Goal: Task Accomplishment & Management: Use online tool/utility

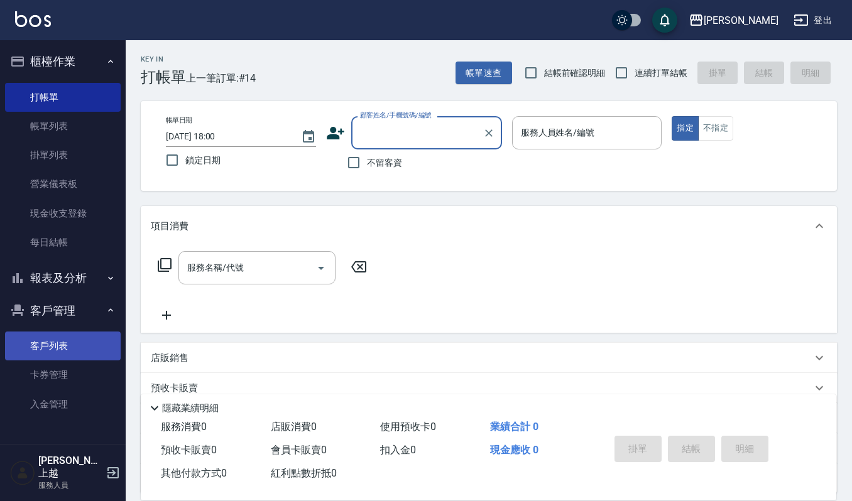
click at [84, 337] on link "客戶列表" at bounding box center [63, 346] width 116 height 29
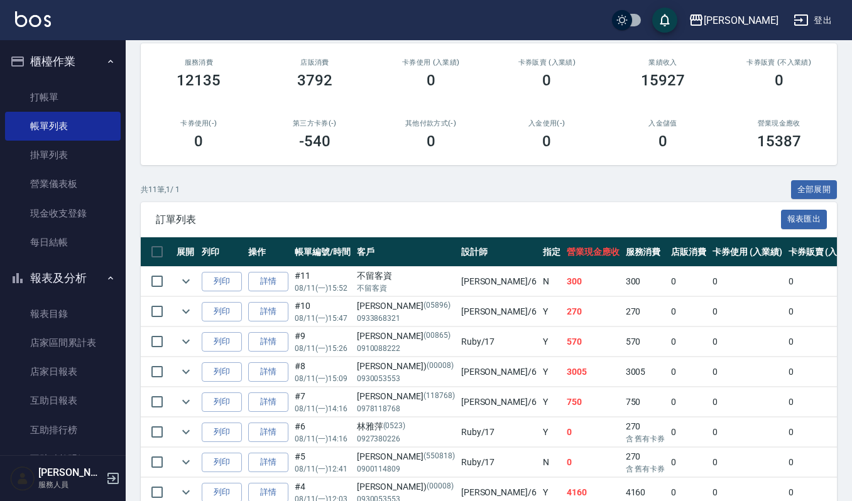
scroll to position [63, 0]
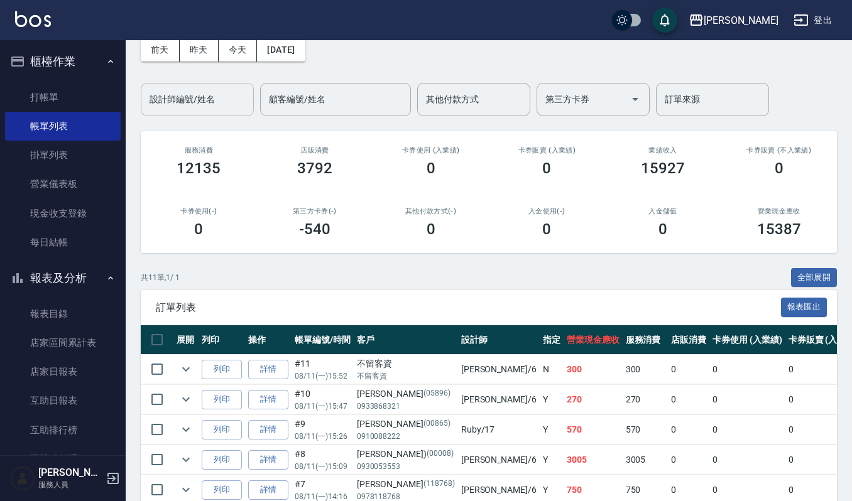
click at [217, 93] on input "設計師編號/姓名" at bounding box center [197, 100] width 102 height 22
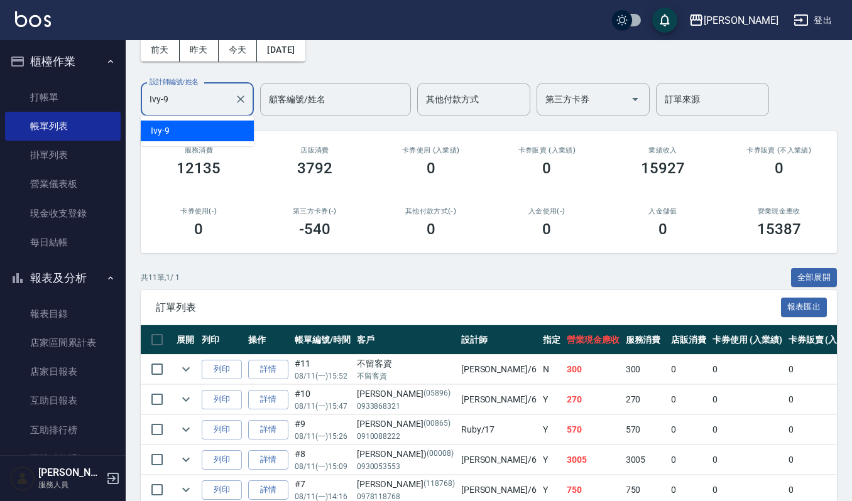
scroll to position [0, 0]
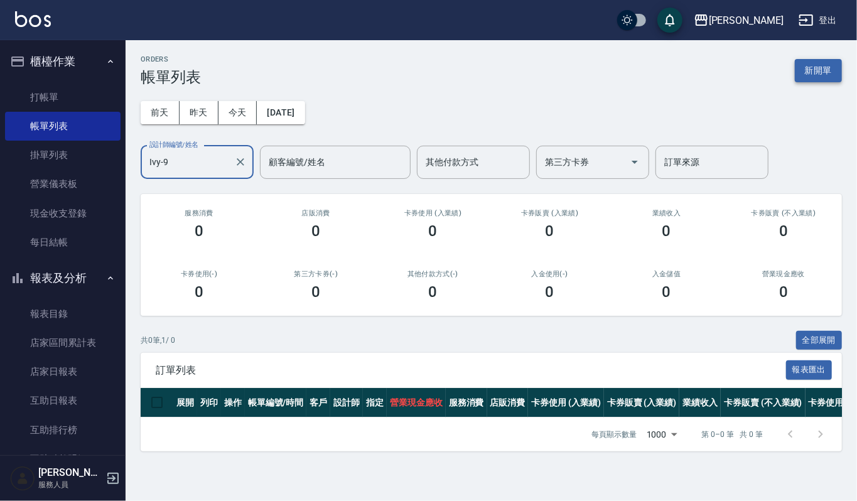
type input "Ivy-9"
click at [832, 78] on button "新開單" at bounding box center [818, 70] width 47 height 23
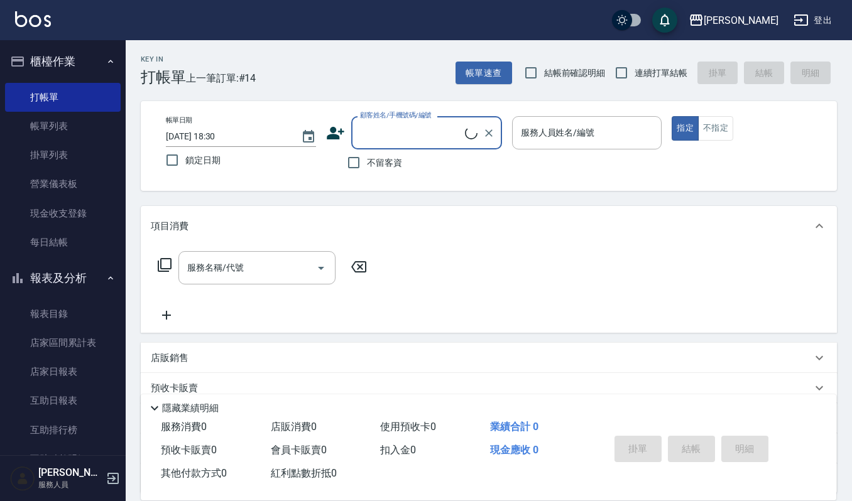
click at [418, 119] on label "顧客姓名/手機號碼/編號" at bounding box center [396, 115] width 72 height 9
click at [418, 122] on input "顧客姓名/手機號碼/編號" at bounding box center [411, 133] width 108 height 22
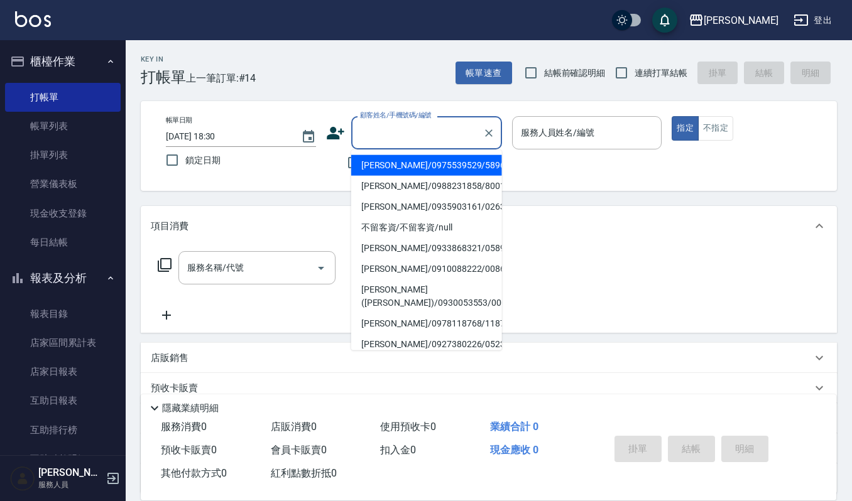
click at [425, 126] on input "顧客姓名/手機號碼/編號" at bounding box center [417, 133] width 121 height 22
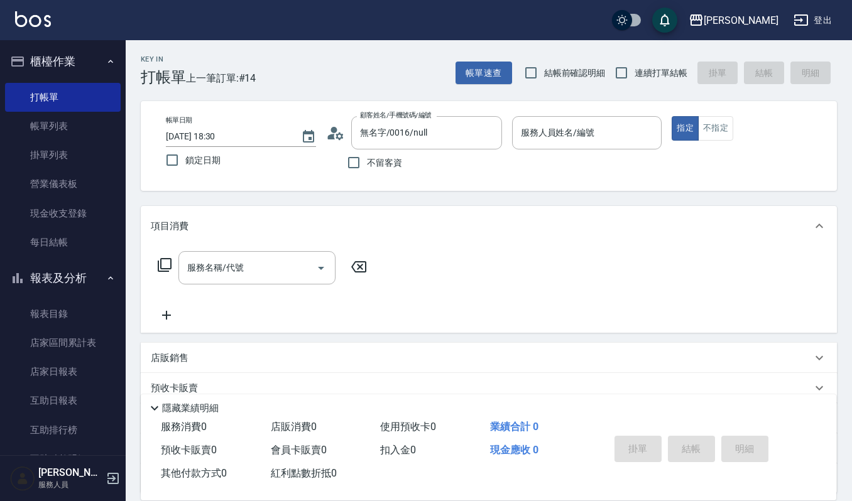
click at [441, 163] on div "不留客資" at bounding box center [414, 162] width 176 height 26
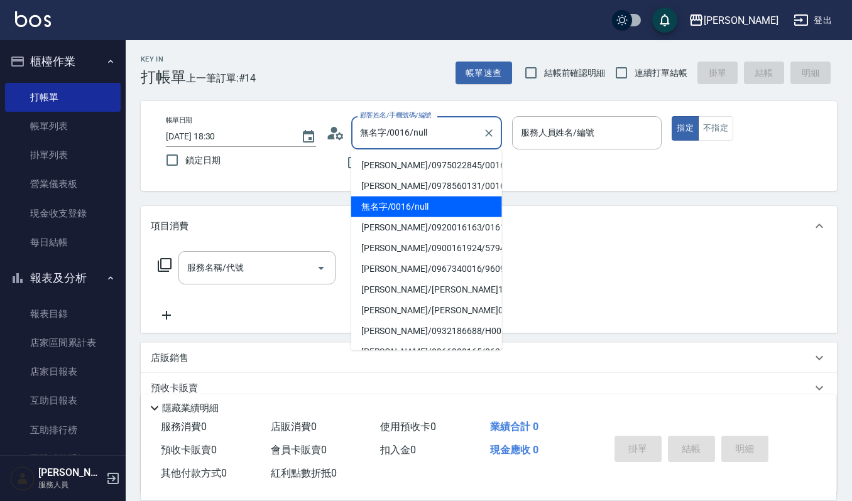
click at [448, 131] on input "無名字/0016/null" at bounding box center [417, 133] width 121 height 22
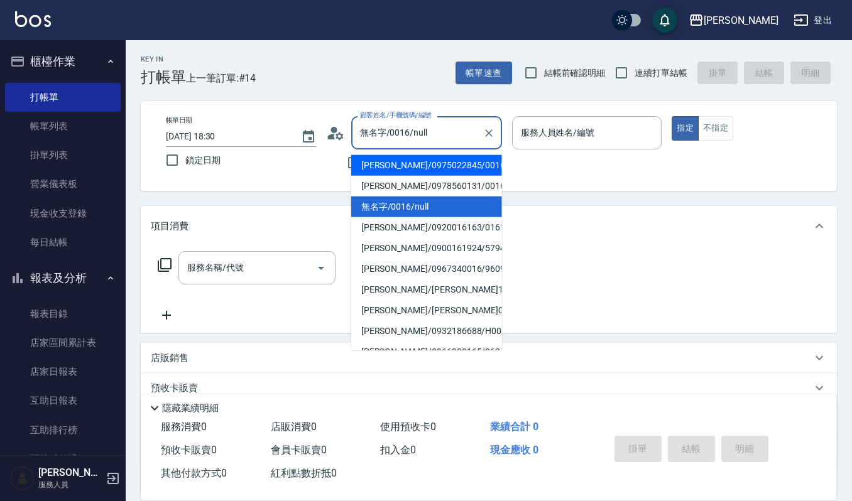
click at [448, 162] on li "林雨璇/0975022845/0016" at bounding box center [426, 165] width 151 height 21
type input "林雨璇/0975022845/0016"
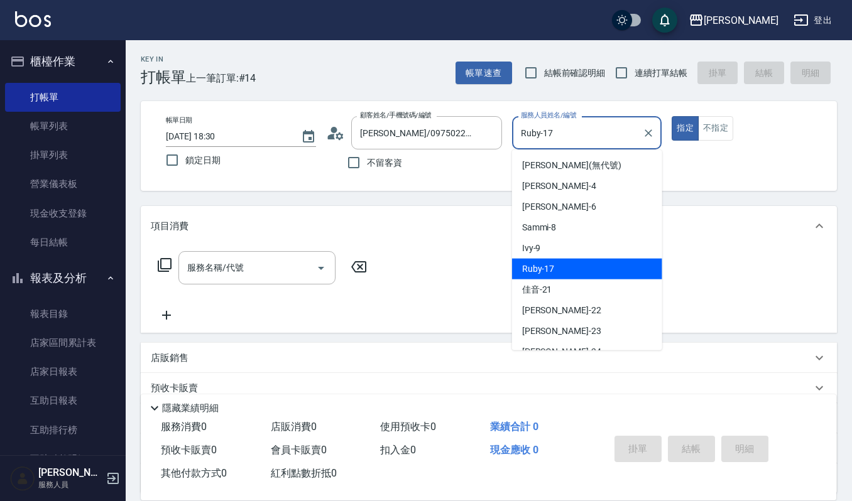
drag, startPoint x: 579, startPoint y: 131, endPoint x: 262, endPoint y: 113, distance: 317.7
click at [270, 113] on div "帳單日期 2025/08/11 18:30 鎖定日期 顧客姓名/手機號碼/編號 林雨璇/0975022845/0016 顧客姓名/手機號碼/編號 不留客資 服…" at bounding box center [489, 146] width 696 height 90
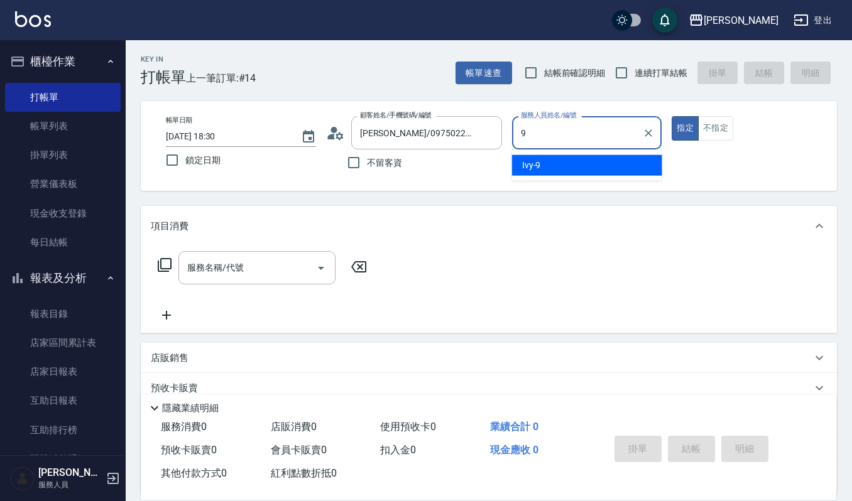
type input "Ivy-9"
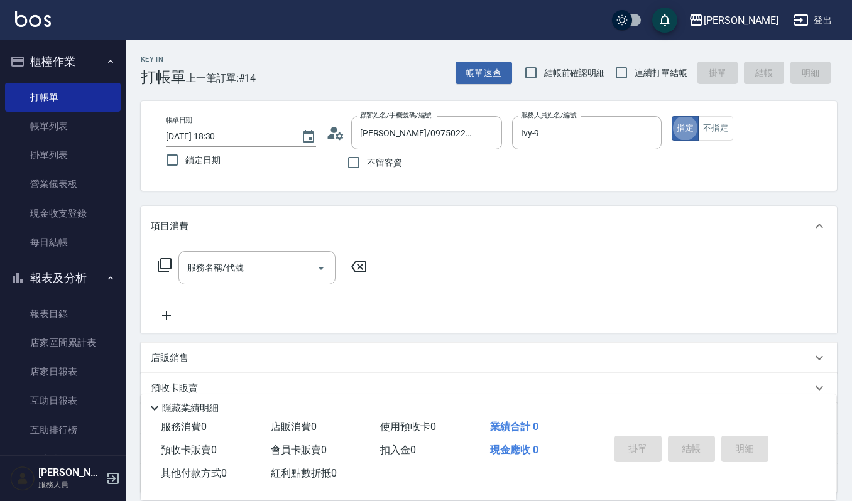
type button "true"
click at [225, 269] on input "服務名稱/代號" at bounding box center [247, 268] width 127 height 22
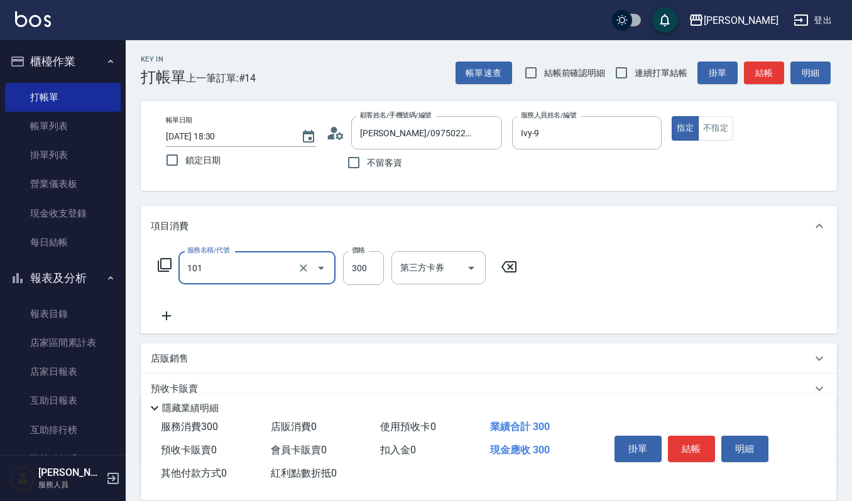
type input "一般洗髮(101)"
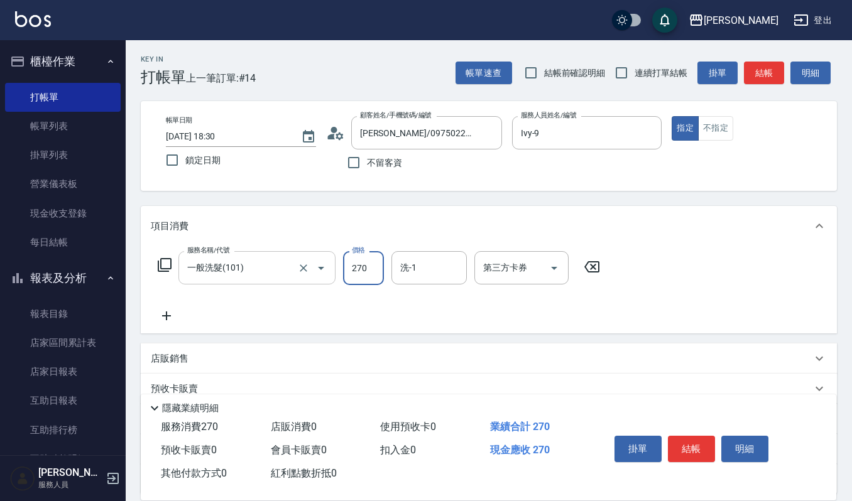
type input "270"
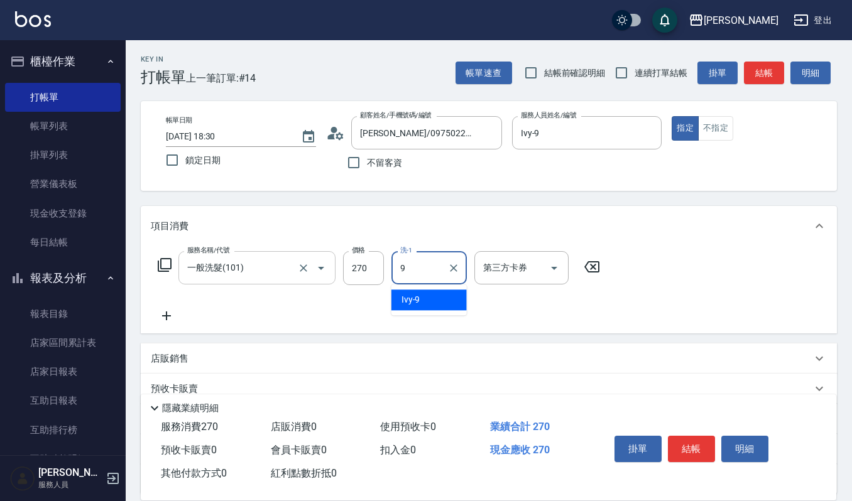
type input "Ivy-9"
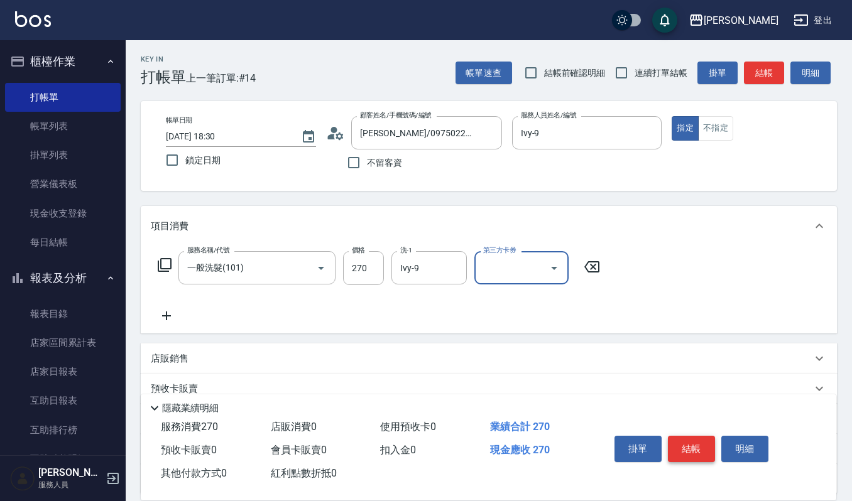
click at [681, 447] on button "結帳" at bounding box center [691, 449] width 47 height 26
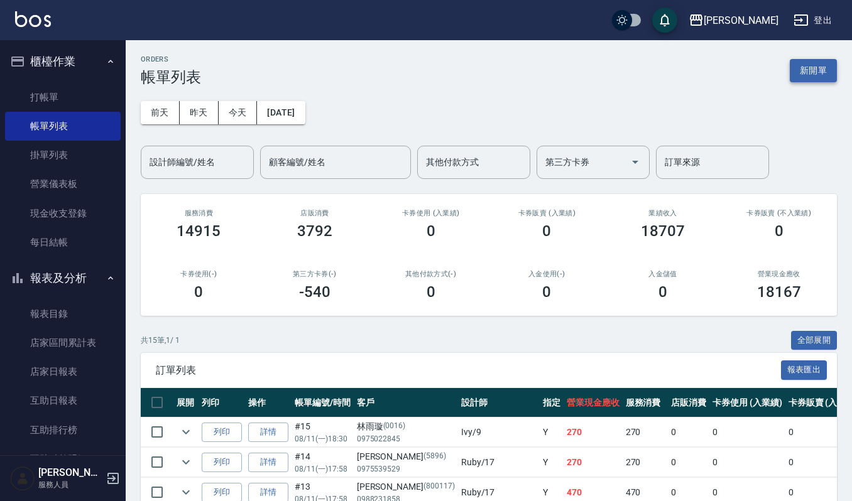
click at [820, 69] on button "新開單" at bounding box center [812, 70] width 47 height 23
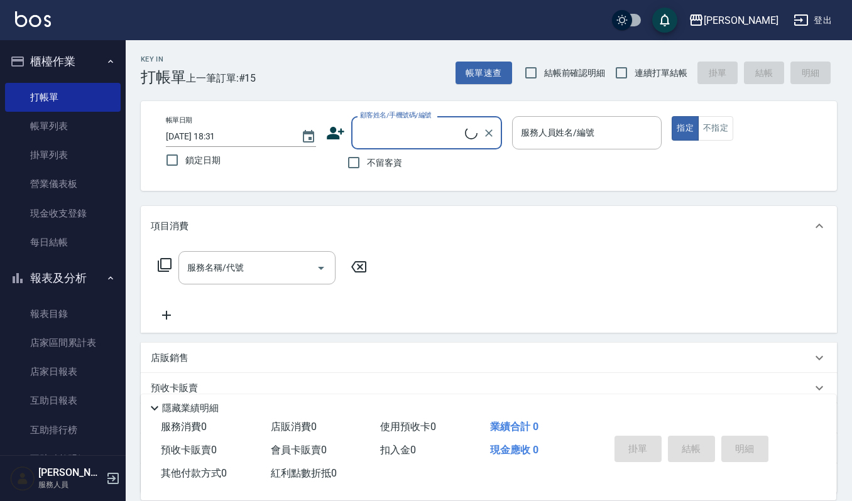
click at [376, 137] on input "顧客姓名/手機號碼/編號" at bounding box center [411, 133] width 108 height 22
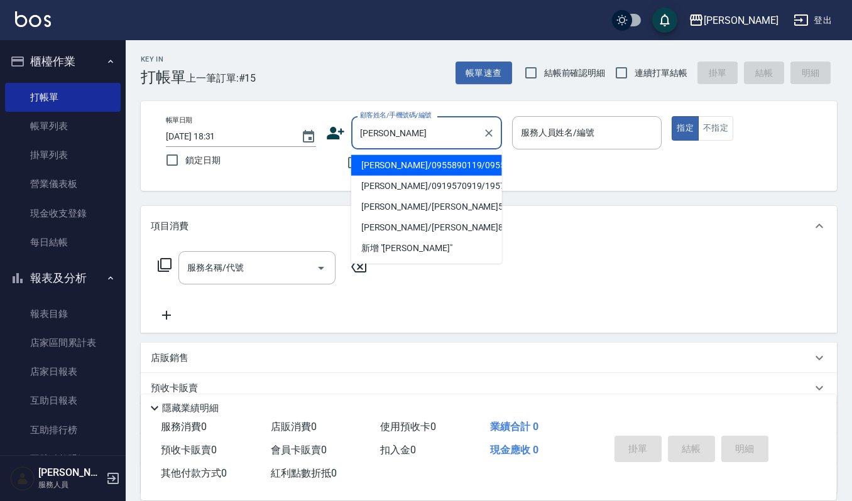
click at [400, 162] on li "朱柏彥/0955890119/0955890119" at bounding box center [426, 165] width 151 height 21
type input "朱柏彥/0955890119/0955890119"
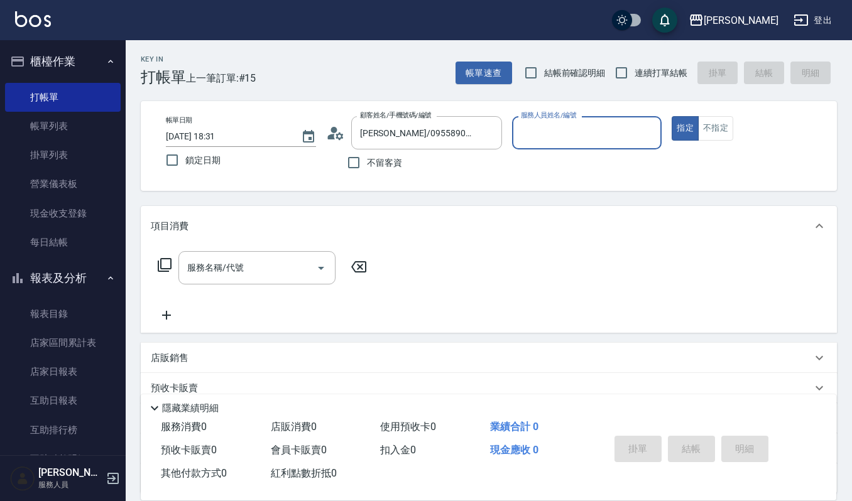
type input "Ivy-9"
click at [257, 259] on input "服務名稱/代號" at bounding box center [247, 268] width 127 height 22
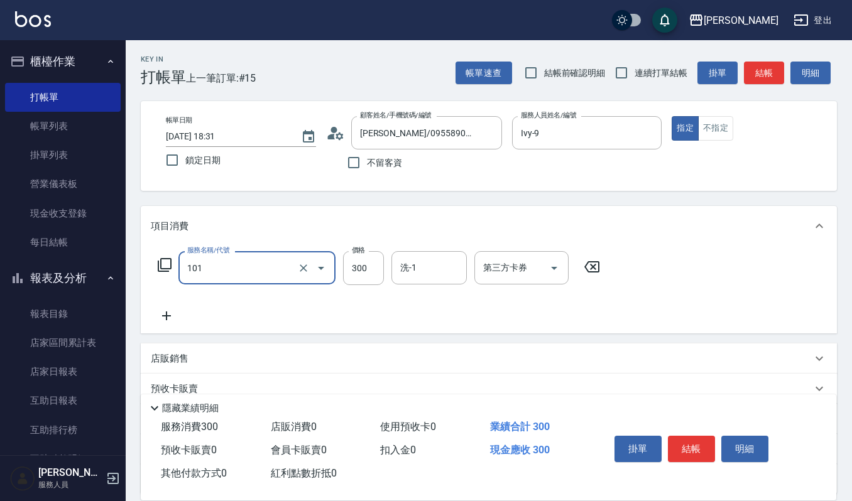
type input "一般洗髮(101)"
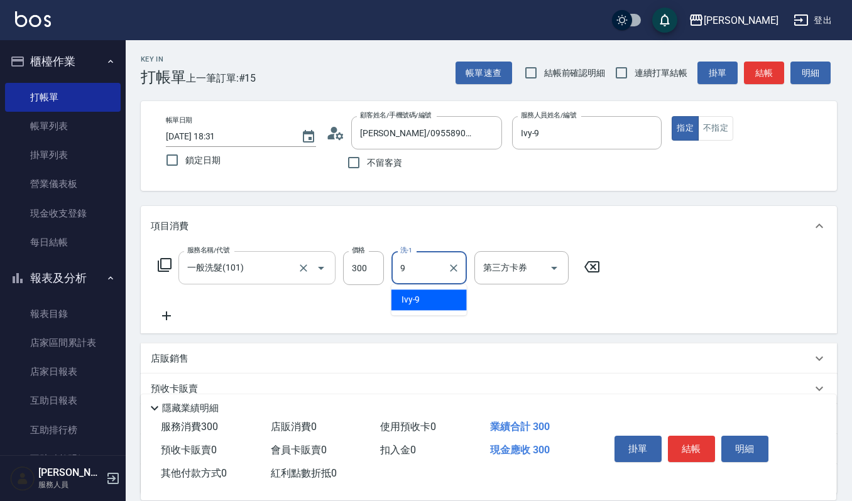
type input "Ivy-9"
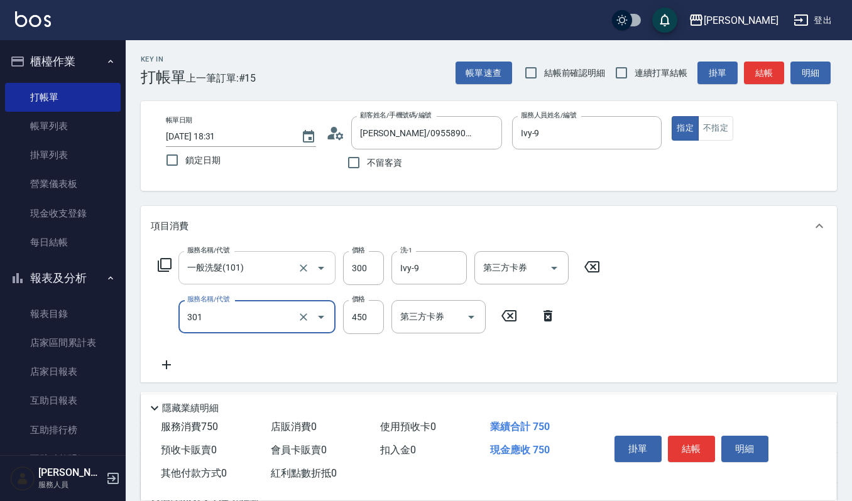
type input "創意剪髮(301)"
type input "405"
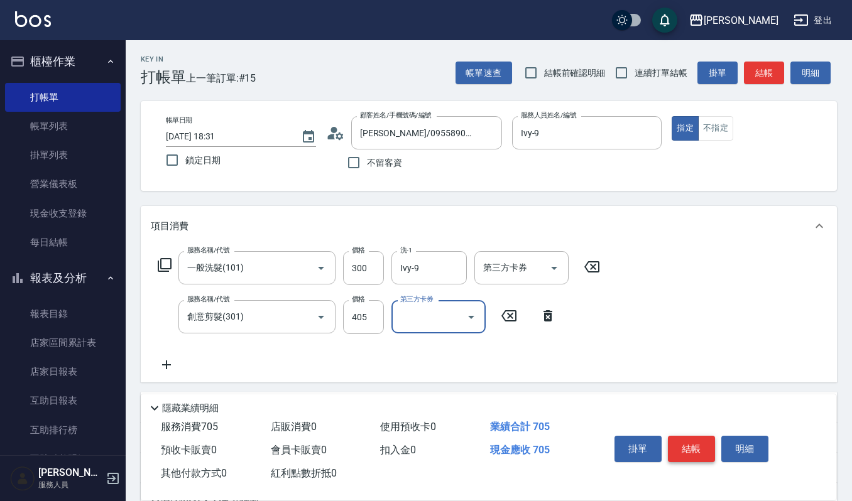
click at [700, 458] on button "結帳" at bounding box center [691, 449] width 47 height 26
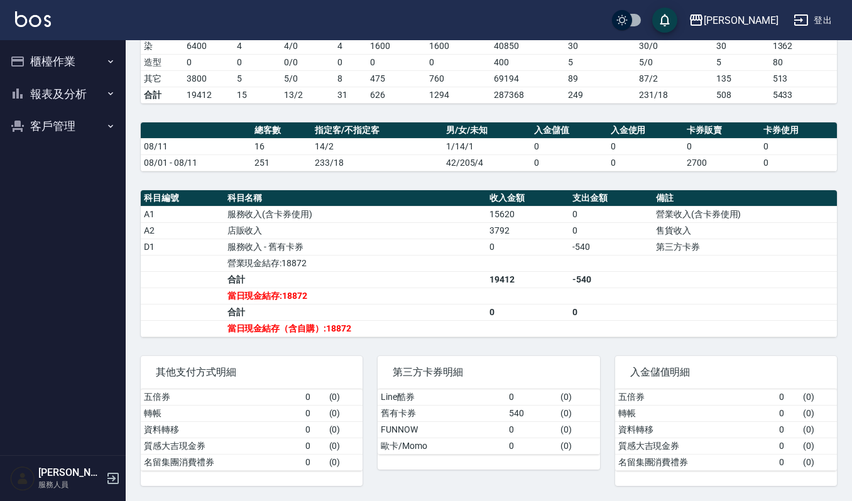
scroll to position [265, 0]
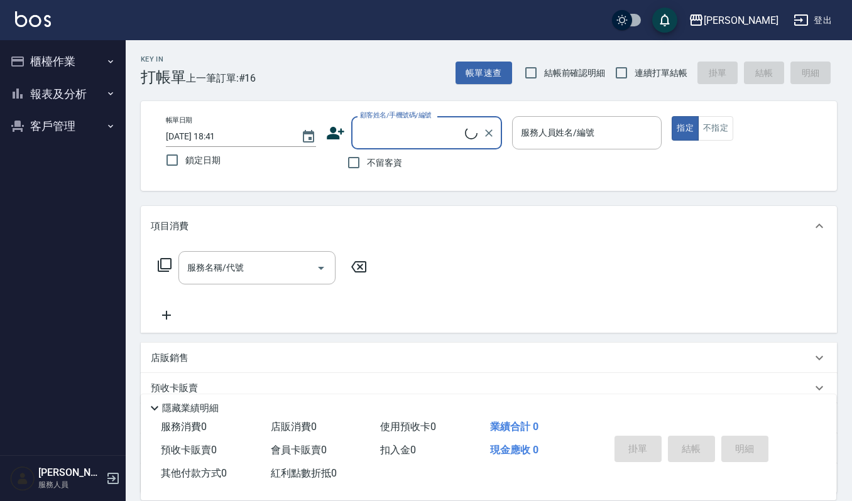
click at [33, 60] on button "櫃檯作業" at bounding box center [63, 61] width 116 height 33
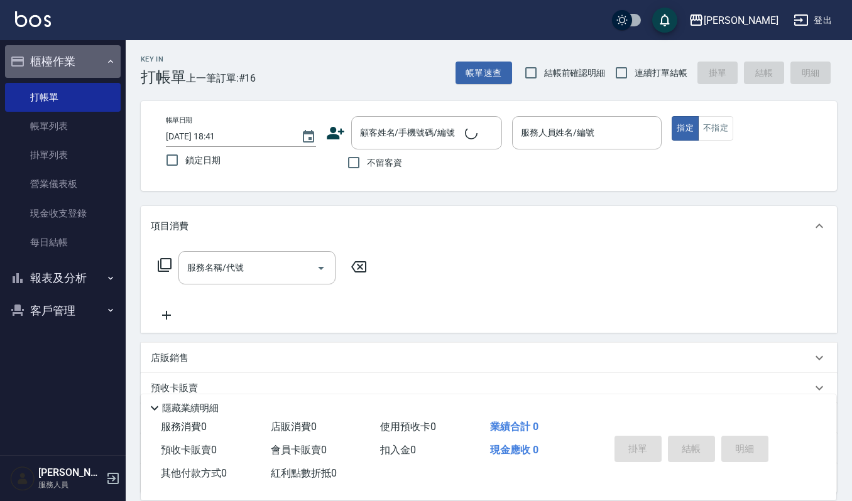
click at [78, 53] on button "櫃檯作業" at bounding box center [63, 61] width 116 height 33
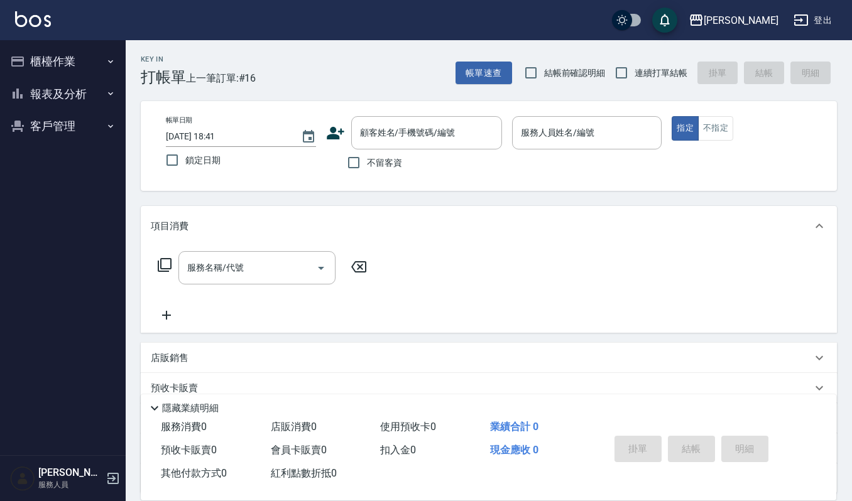
click at [94, 79] on button "報表及分析" at bounding box center [63, 94] width 116 height 33
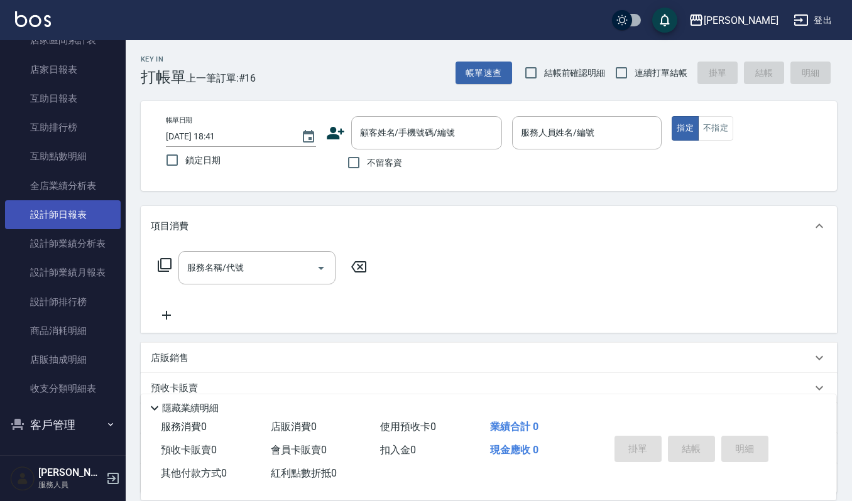
scroll to position [119, 0]
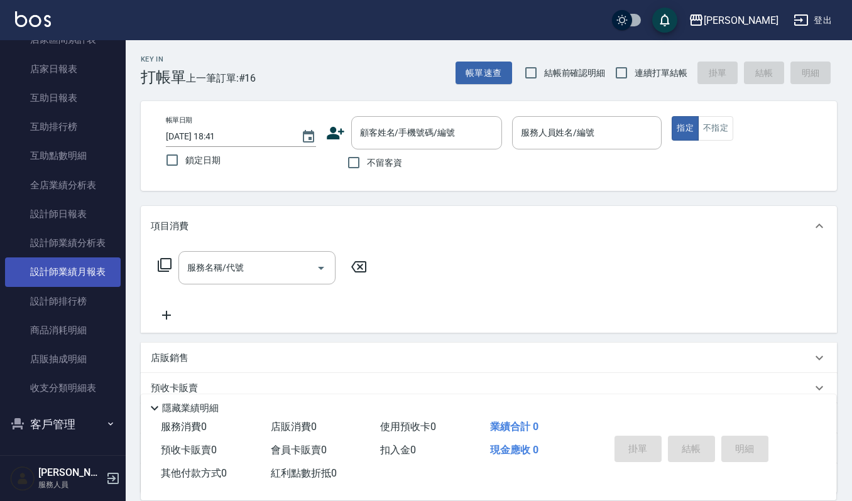
click at [80, 258] on link "設計師業績月報表" at bounding box center [63, 272] width 116 height 29
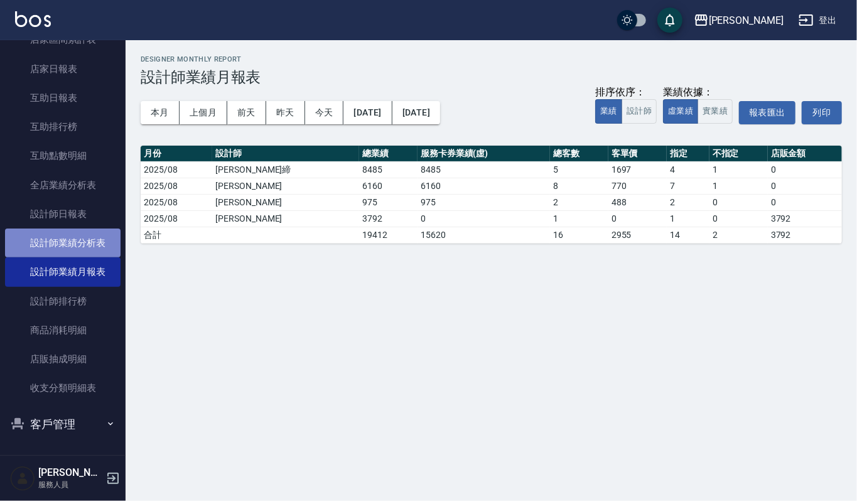
click at [71, 242] on link "設計師業績分析表" at bounding box center [63, 243] width 116 height 29
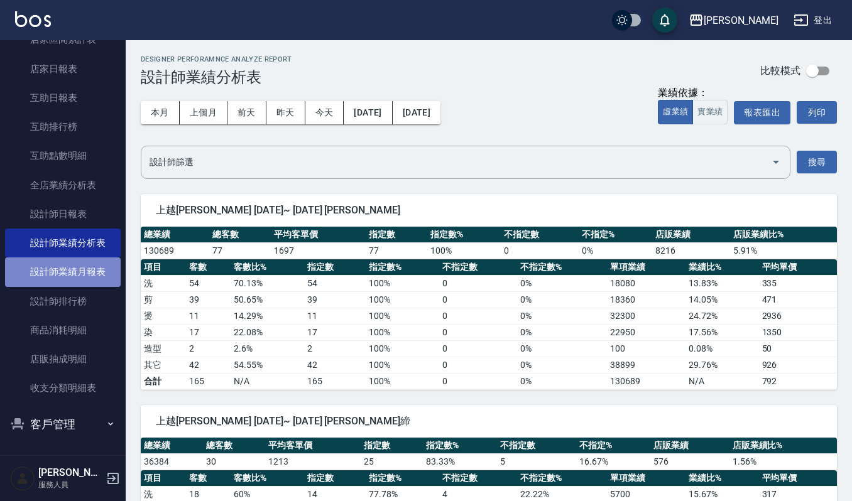
click at [85, 274] on link "設計師業績月報表" at bounding box center [63, 272] width 116 height 29
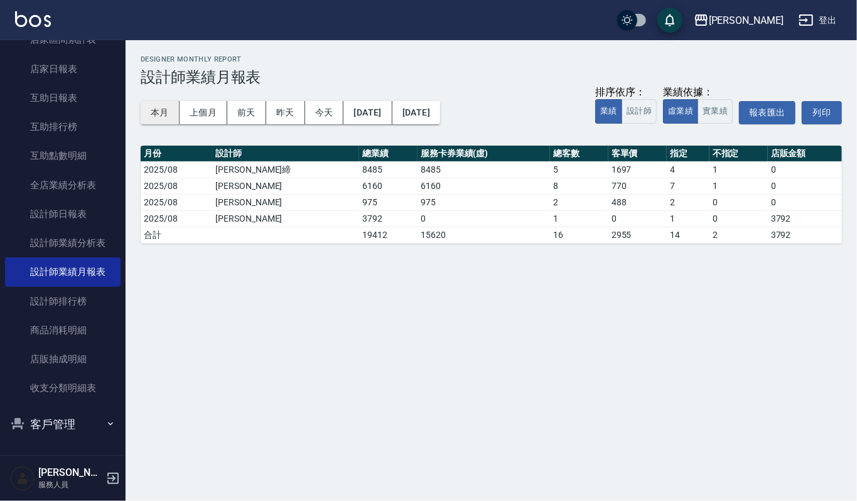
click at [156, 116] on button "本月" at bounding box center [160, 112] width 39 height 23
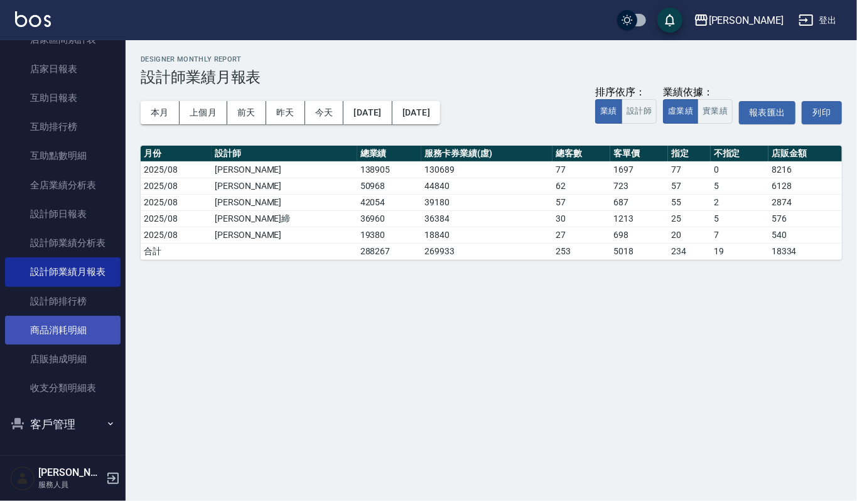
click at [63, 332] on link "商品消耗明細" at bounding box center [63, 330] width 116 height 29
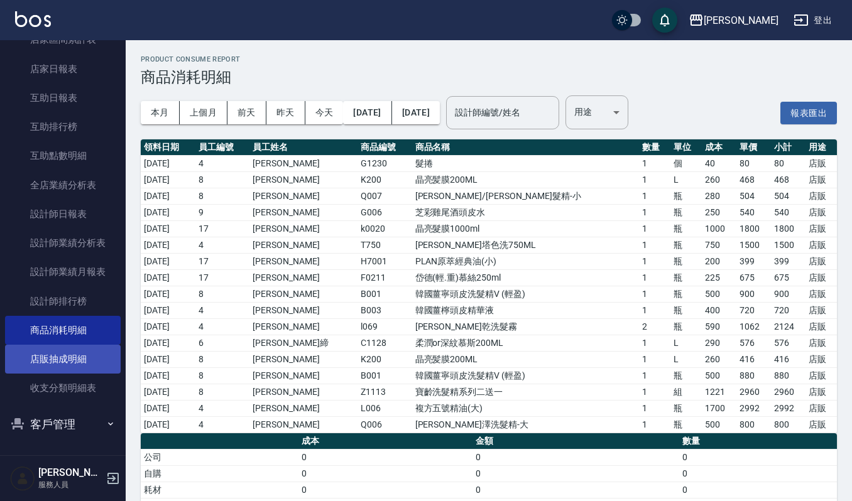
click at [82, 365] on link "店販抽成明細" at bounding box center [63, 359] width 116 height 29
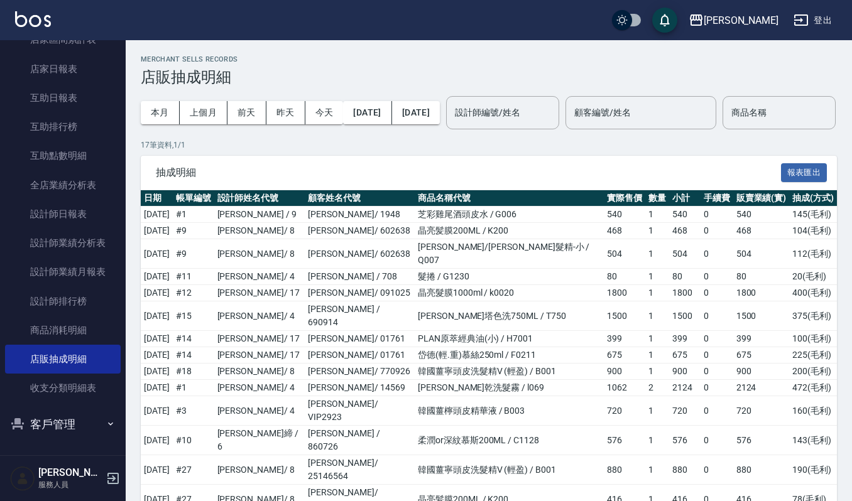
scroll to position [102, 0]
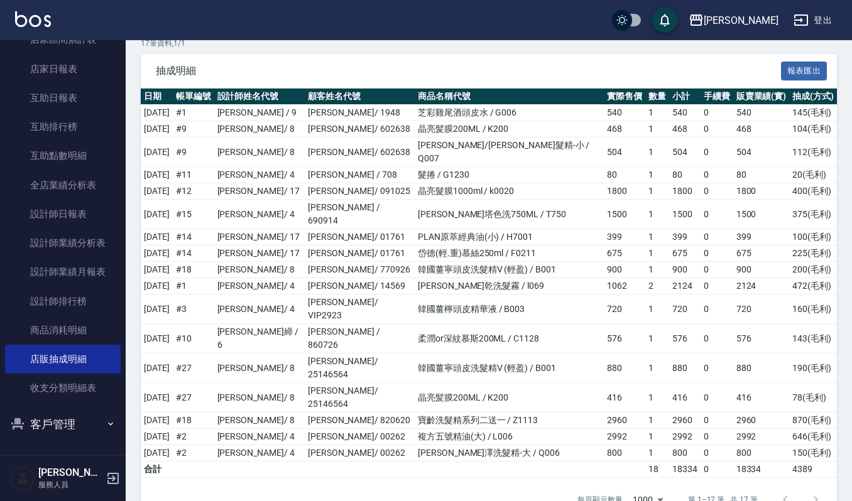
click at [18, 16] on img at bounding box center [33, 19] width 36 height 16
